Goal: Task Accomplishment & Management: Manage account settings

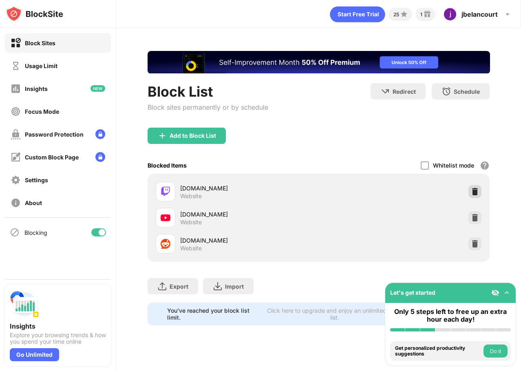
click at [473, 188] on img at bounding box center [474, 191] width 8 height 8
click at [480, 215] on div at bounding box center [474, 217] width 13 height 13
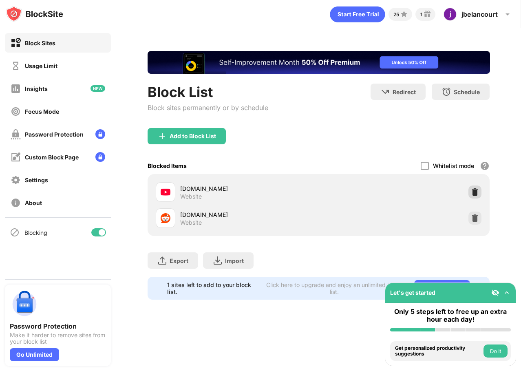
click at [473, 187] on div at bounding box center [474, 191] width 13 height 13
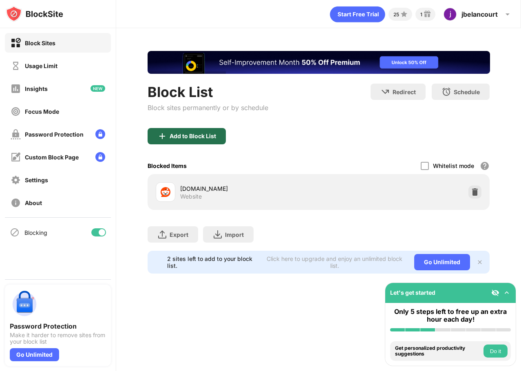
click at [220, 138] on div "Add to Block List" at bounding box center [186, 136] width 78 height 16
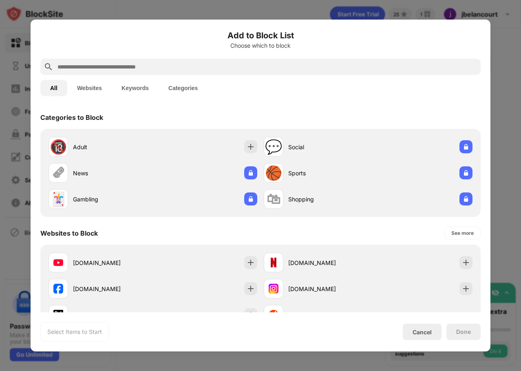
click at [209, 71] on input "text" at bounding box center [267, 67] width 420 height 10
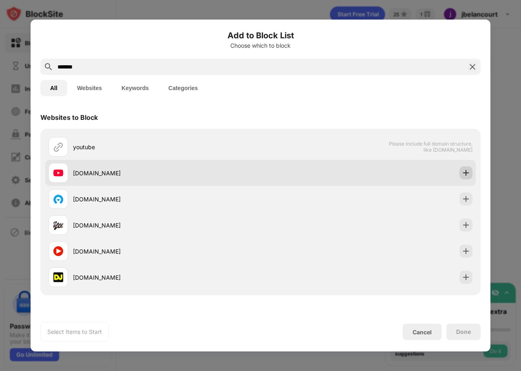
type input "*******"
click at [461, 173] on img at bounding box center [465, 173] width 8 height 8
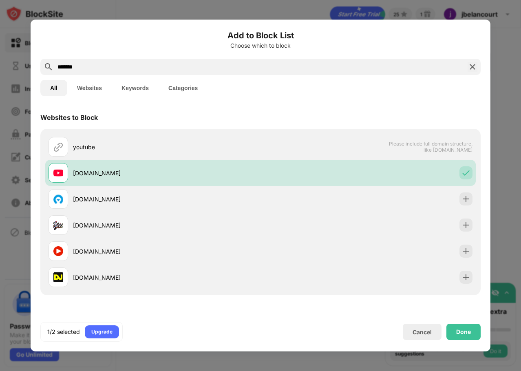
click at [472, 67] on img at bounding box center [472, 67] width 10 height 10
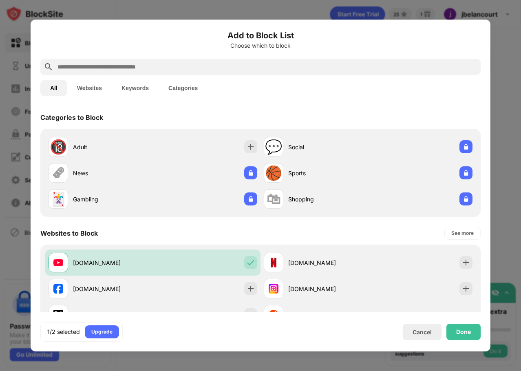
click at [308, 67] on input "text" at bounding box center [267, 67] width 420 height 10
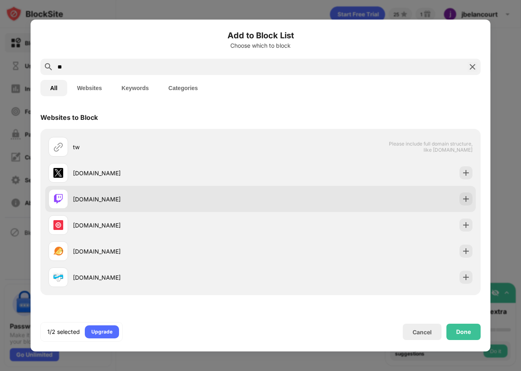
type input "**"
click at [461, 200] on img at bounding box center [465, 199] width 8 height 8
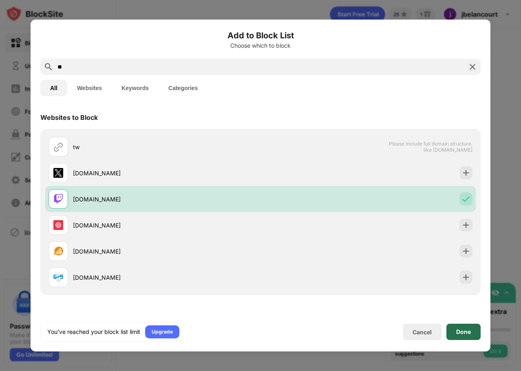
click at [455, 333] on div "Done" at bounding box center [463, 331] width 34 height 16
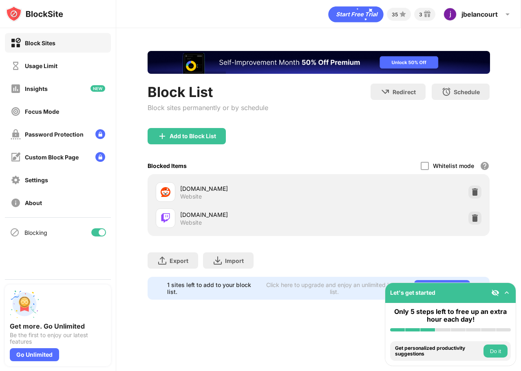
click at [466, 189] on div "[DOMAIN_NAME] Website" at bounding box center [318, 192] width 332 height 26
click at [467, 189] on div "[DOMAIN_NAME] Website" at bounding box center [318, 192] width 332 height 26
click at [471, 190] on div at bounding box center [474, 191] width 13 height 13
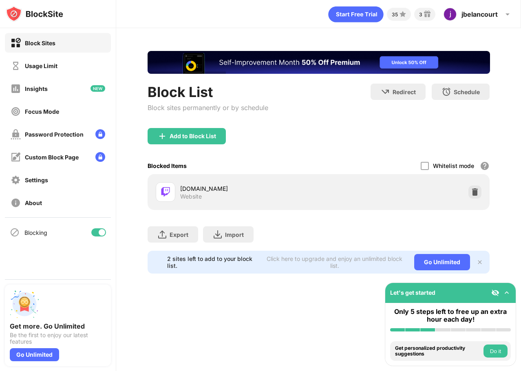
click at [195, 137] on div "Add to Block List" at bounding box center [192, 136] width 46 height 7
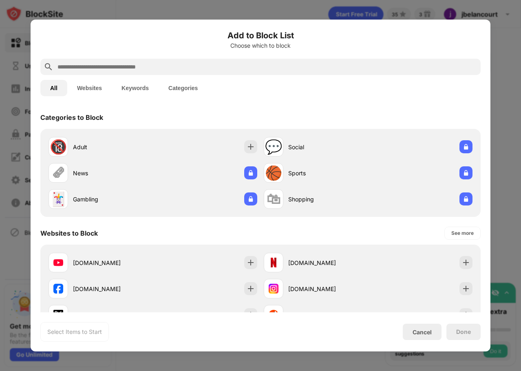
scroll to position [109, 0]
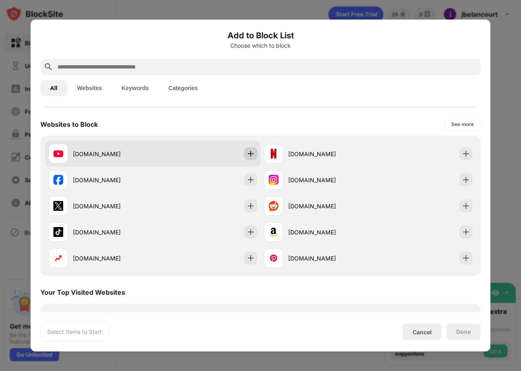
click at [249, 153] on img at bounding box center [250, 153] width 8 height 8
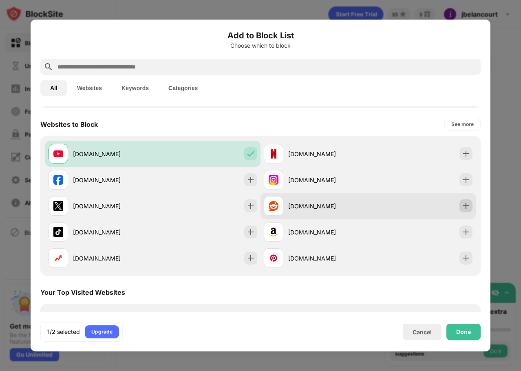
click at [462, 203] on img at bounding box center [465, 206] width 8 height 8
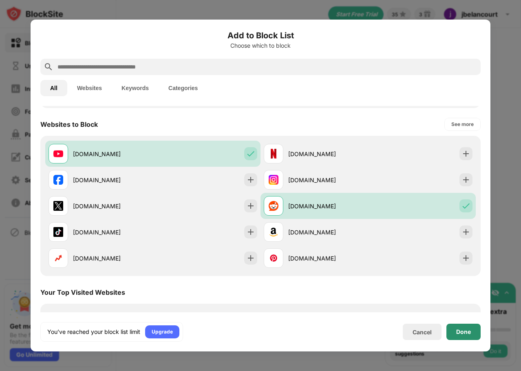
click at [456, 331] on div "Done" at bounding box center [463, 331] width 15 height 7
